Goal: Task Accomplishment & Management: Use online tool/utility

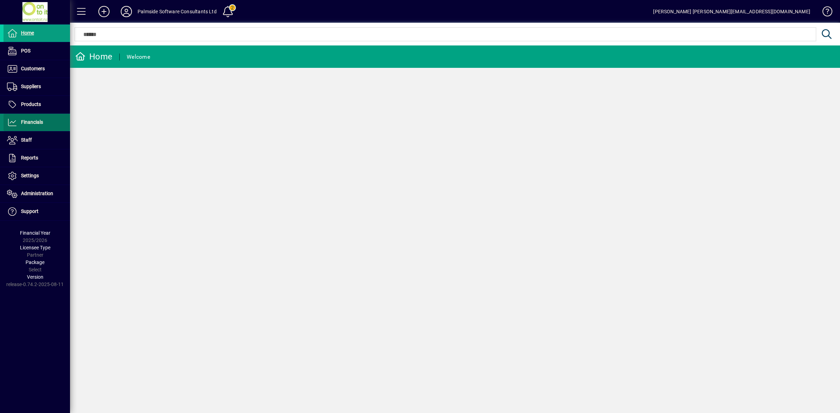
click at [39, 125] on span "Financials" at bounding box center [24, 122] width 40 height 8
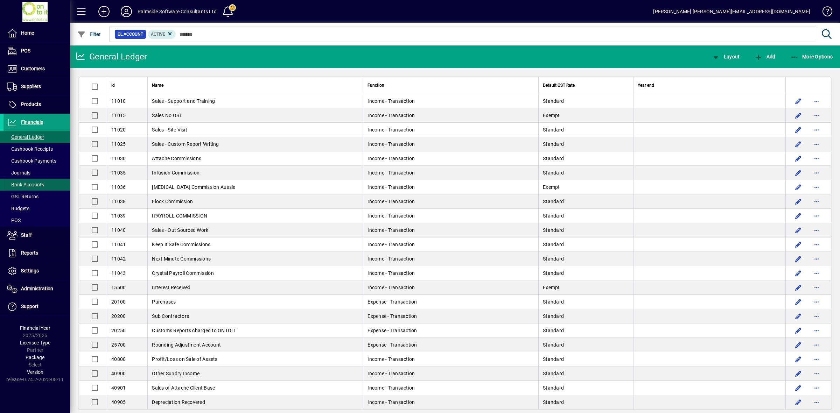
click at [38, 181] on span at bounding box center [37, 184] width 67 height 17
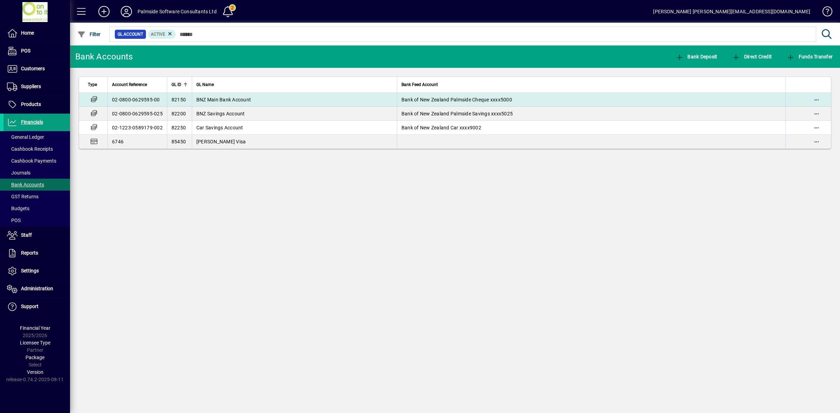
click at [229, 100] on span "BNZ Main Bank Account" at bounding box center [223, 100] width 55 height 6
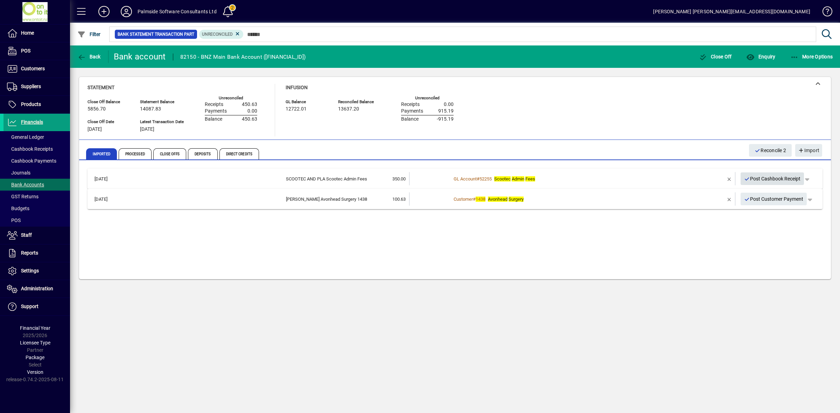
click at [779, 177] on span "Post Cashbook Receipt" at bounding box center [772, 179] width 57 height 12
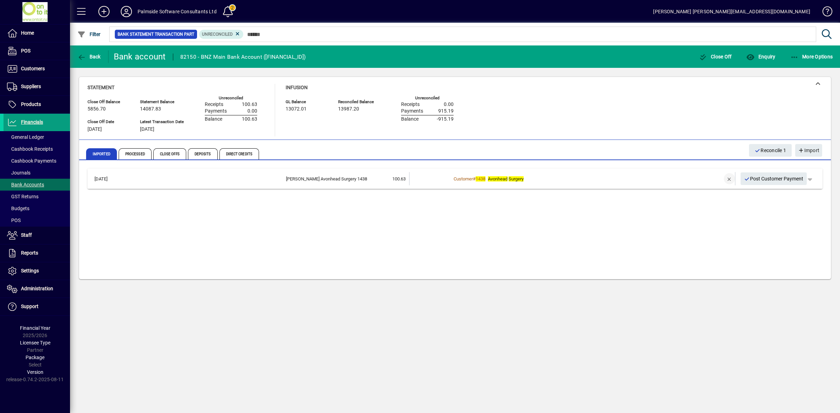
click at [730, 179] on span "button" at bounding box center [729, 179] width 17 height 17
click at [702, 181] on td at bounding box center [709, 178] width 29 height 13
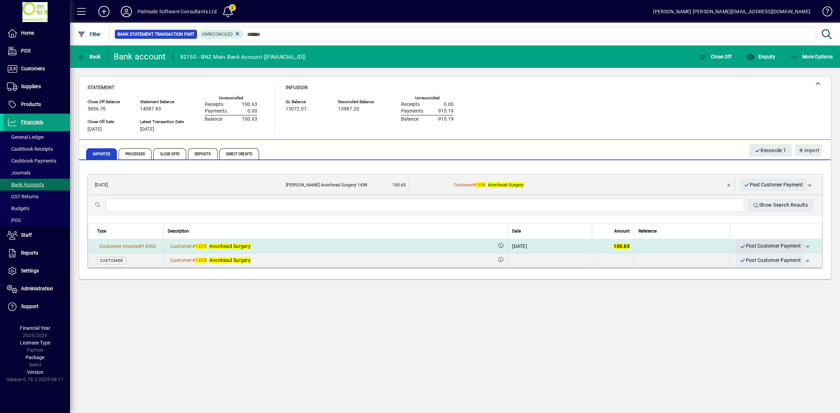
click at [767, 247] on span "Post Customer Payment" at bounding box center [770, 247] width 61 height 12
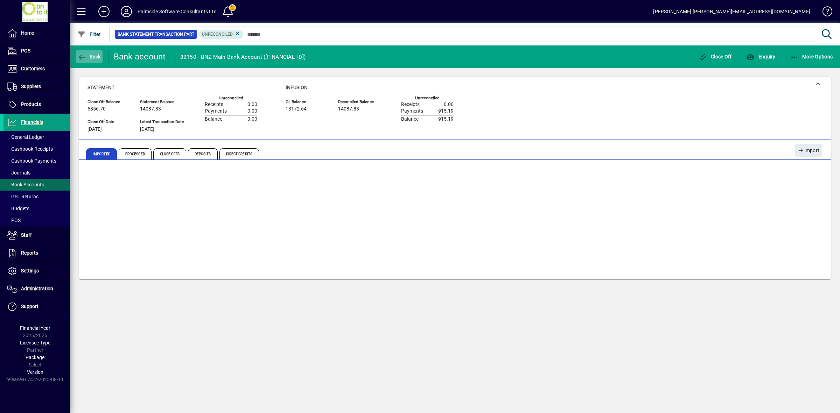
click at [93, 55] on span "Back" at bounding box center [88, 57] width 23 height 6
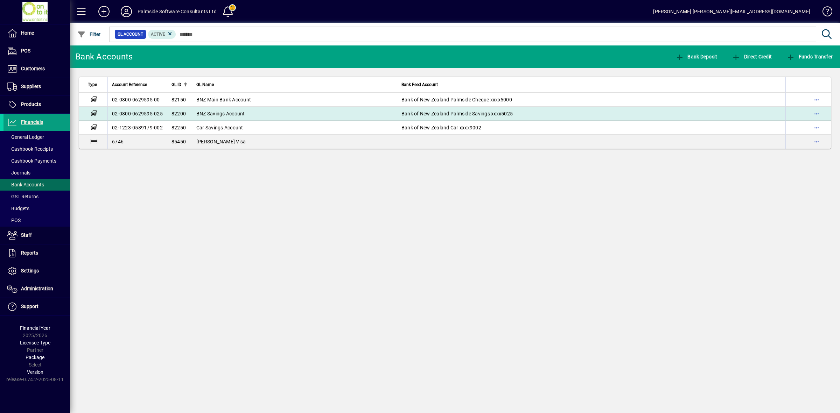
click at [233, 116] on span "BNZ Savings Account" at bounding box center [220, 114] width 49 height 6
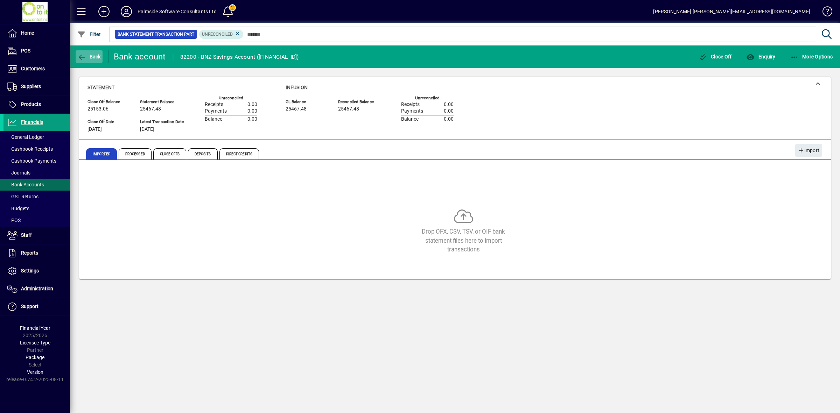
click at [83, 55] on icon "button" at bounding box center [81, 57] width 9 height 7
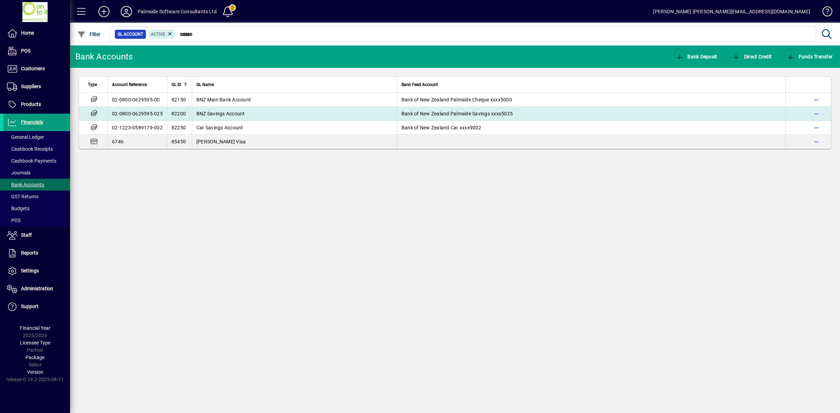
click at [284, 115] on td "BNZ Savings Account" at bounding box center [294, 114] width 205 height 14
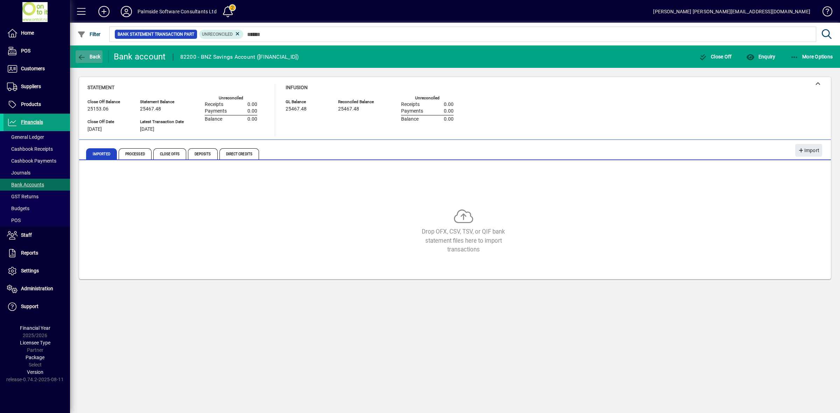
click at [95, 51] on span "button" at bounding box center [89, 56] width 27 height 17
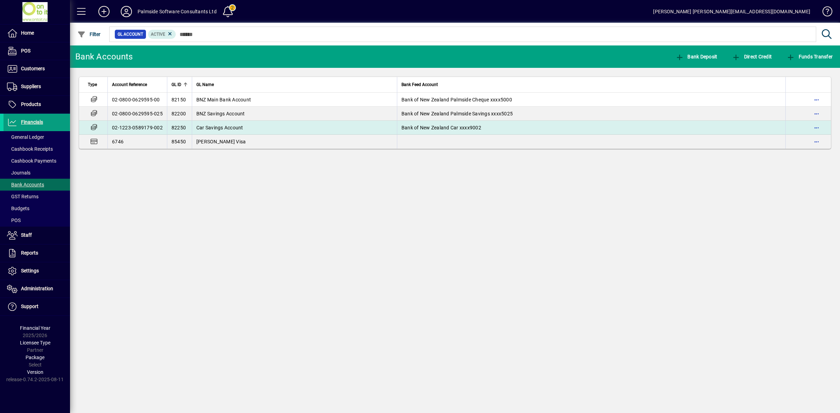
click at [255, 127] on td "Car Savings Account" at bounding box center [294, 128] width 205 height 14
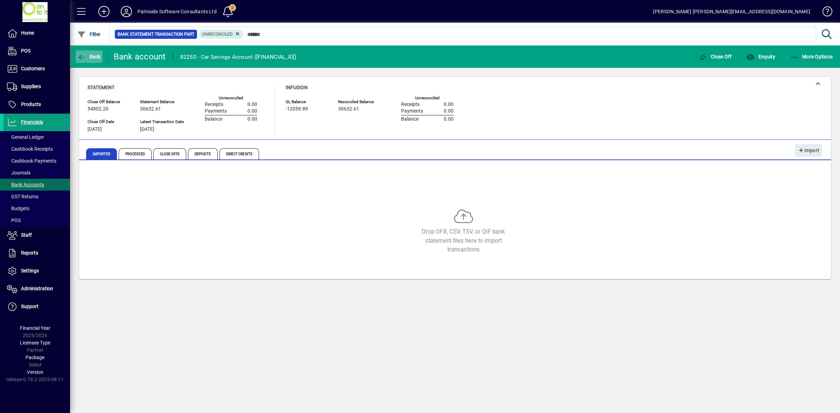
click at [97, 53] on span "button" at bounding box center [89, 56] width 27 height 17
